Goal: Information Seeking & Learning: Learn about a topic

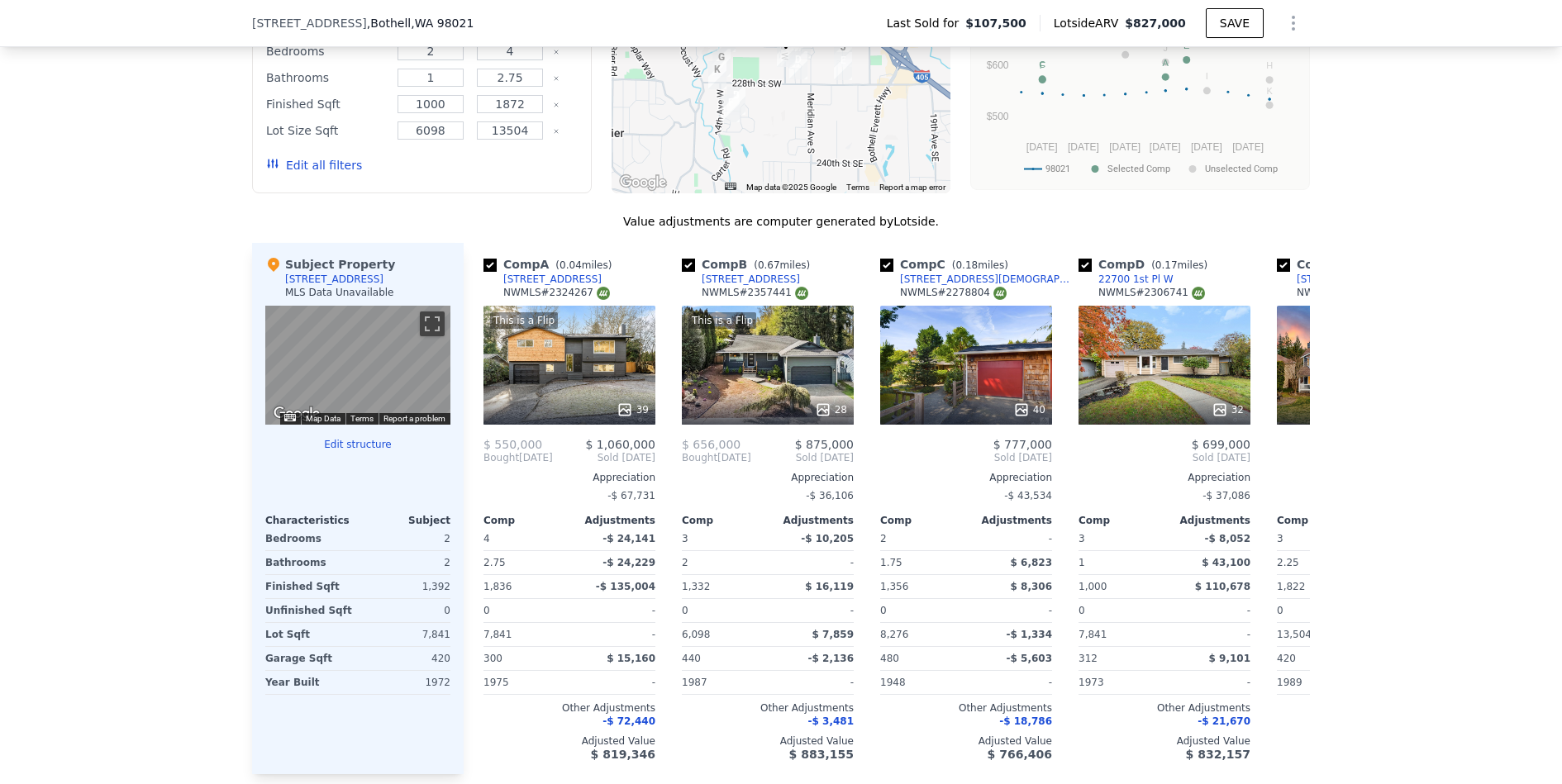
scroll to position [1590, 0]
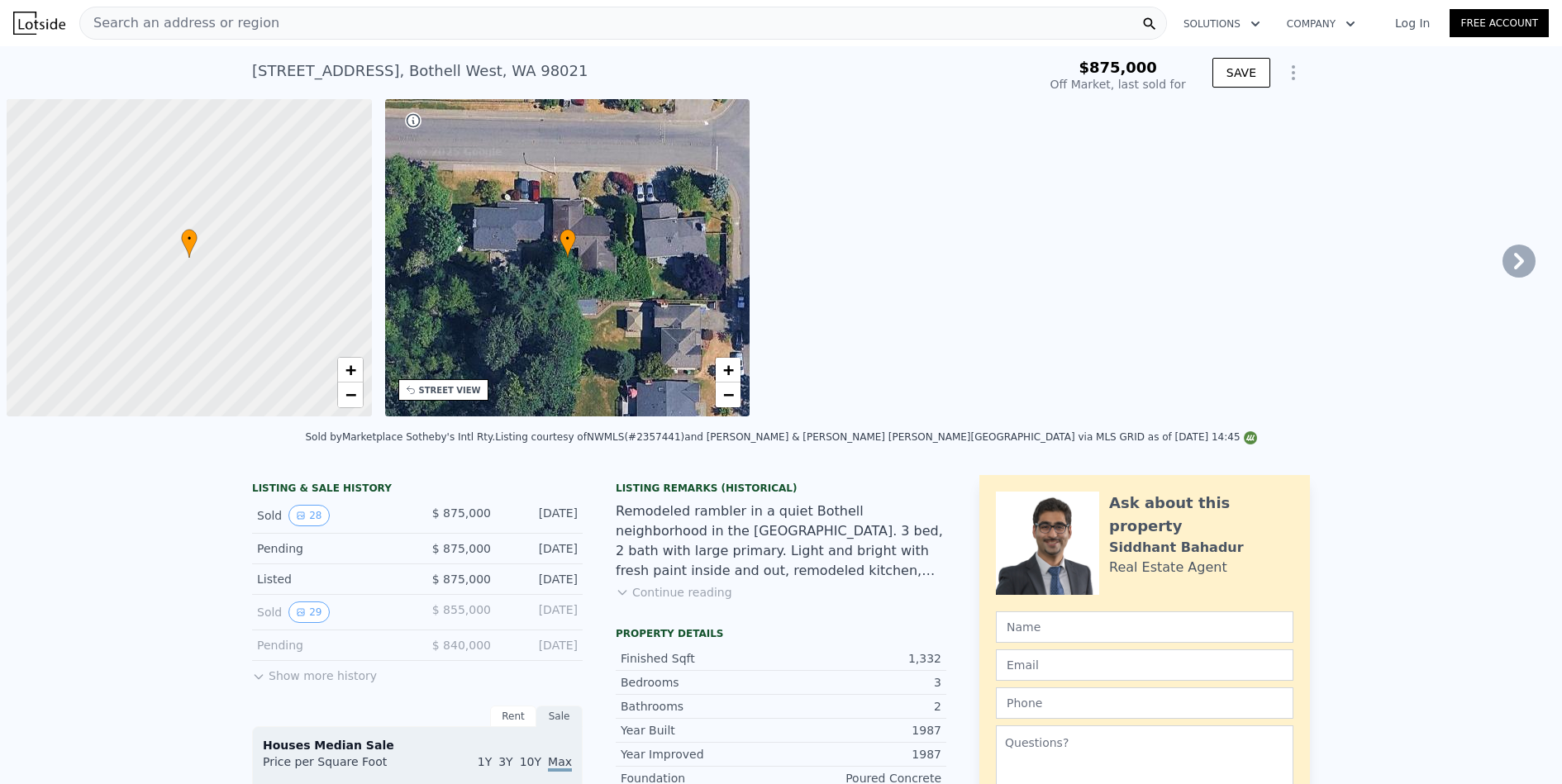
scroll to position [0, 7]
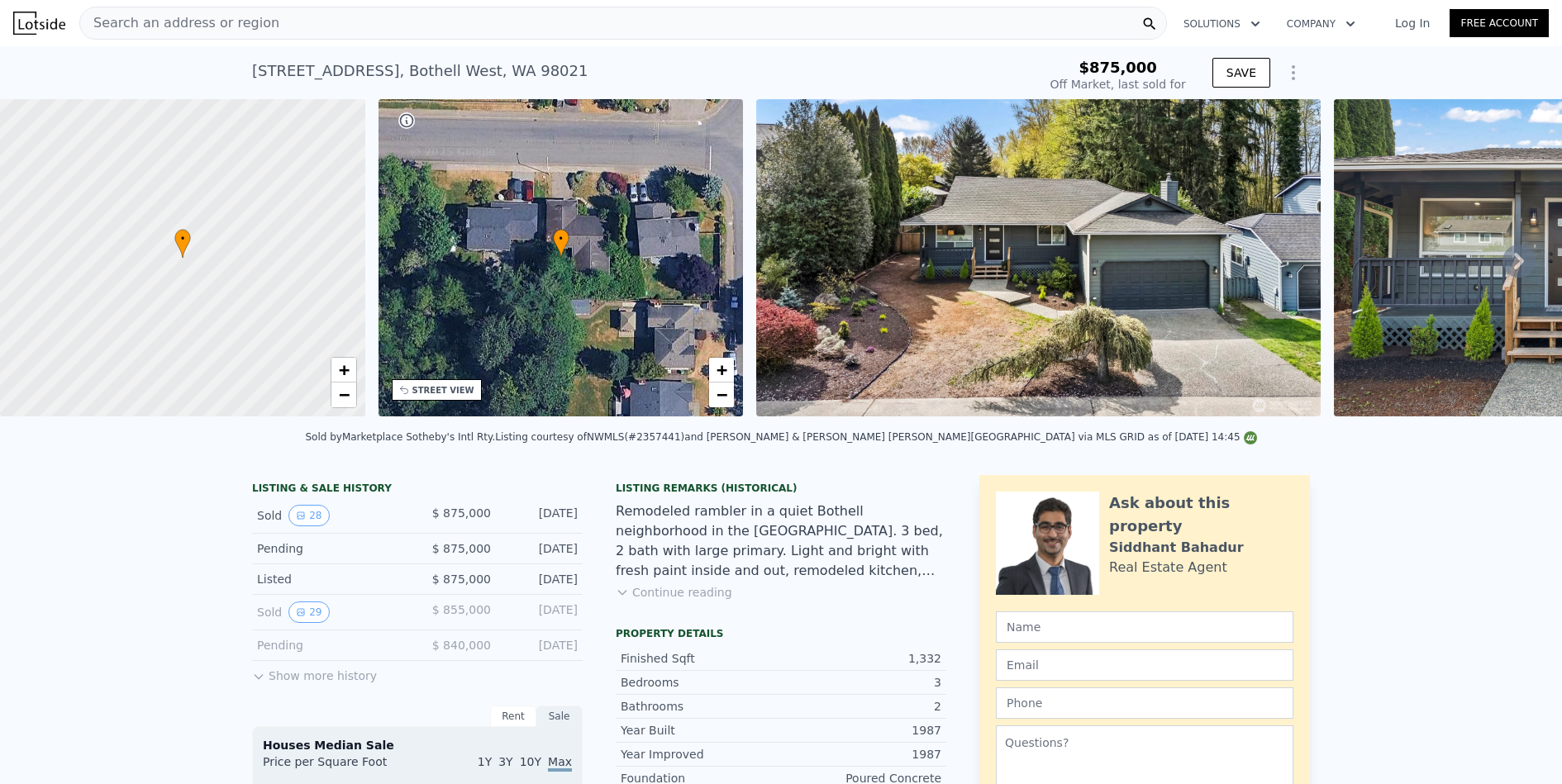
type input "$ 841,000"
type input "-$ 152,056"
drag, startPoint x: 217, startPoint y: 77, endPoint x: 620, endPoint y: 74, distance: 403.0
click at [620, 74] on div "1114 232nd Pl SW , Bothell West , WA 98021 Sold May 2025 for $875k $875,000 Off…" at bounding box center [781, 72] width 1562 height 53
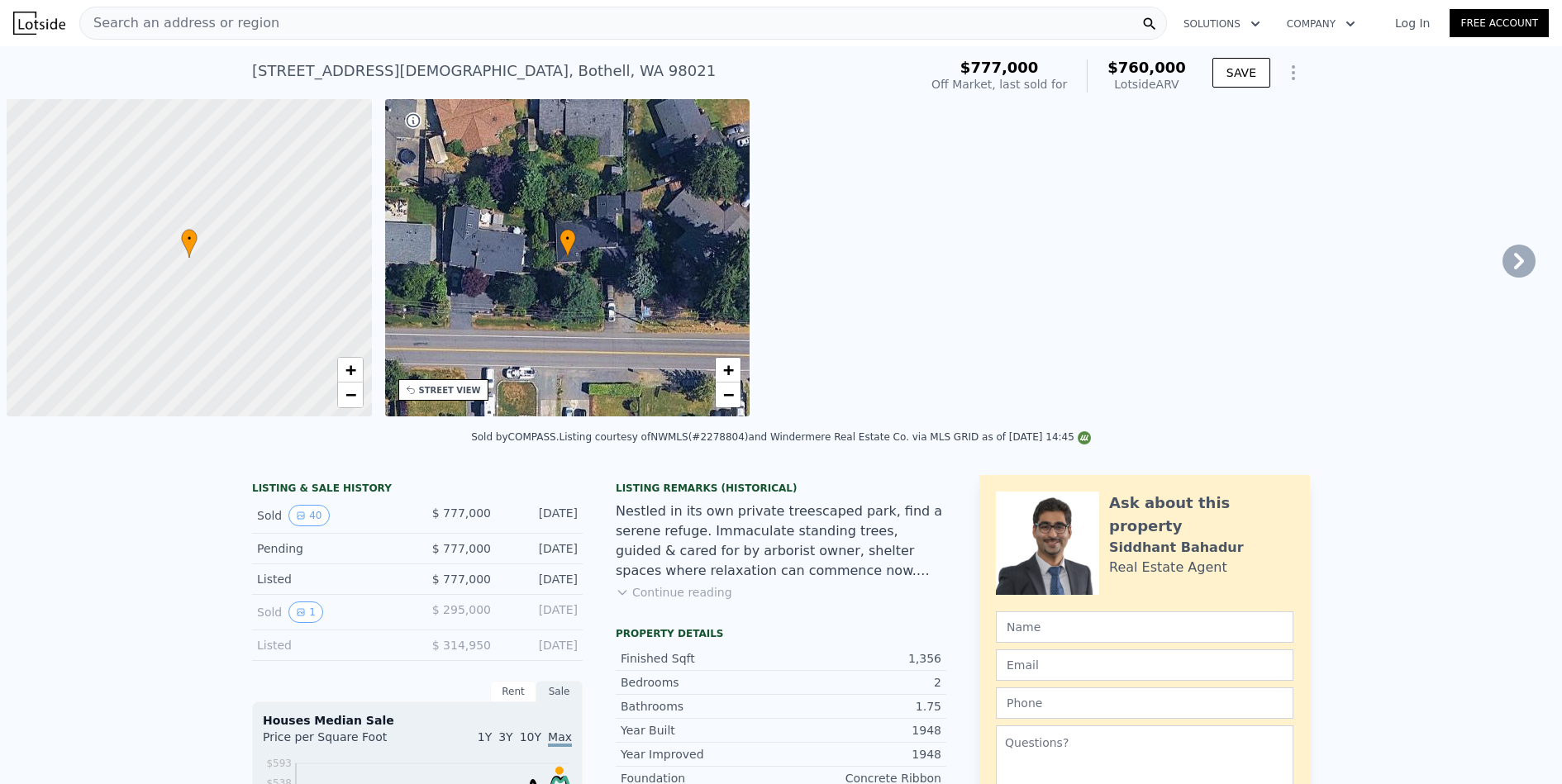
scroll to position [0, 7]
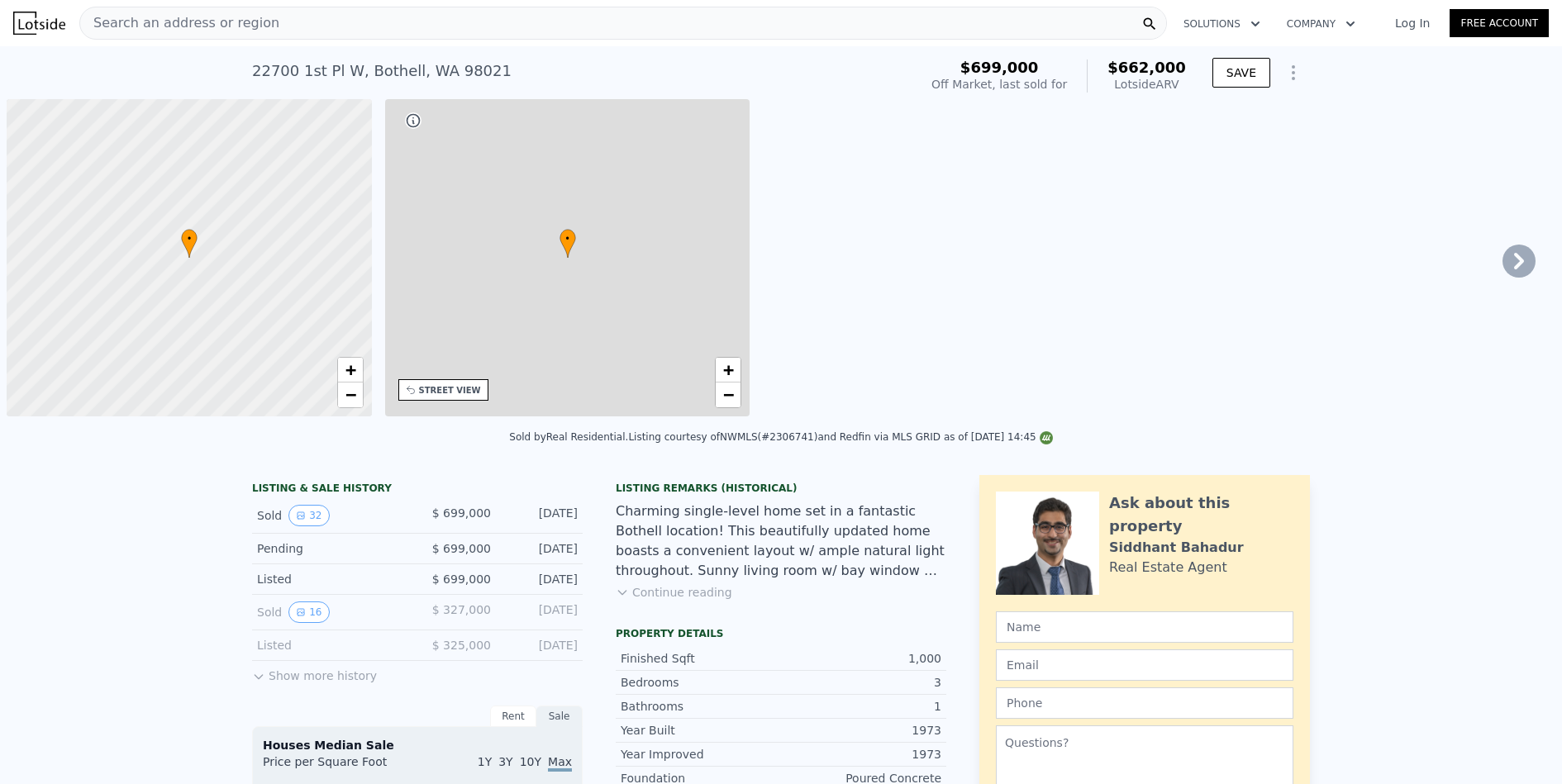
scroll to position [0, 7]
